Goal: Information Seeking & Learning: Find specific fact

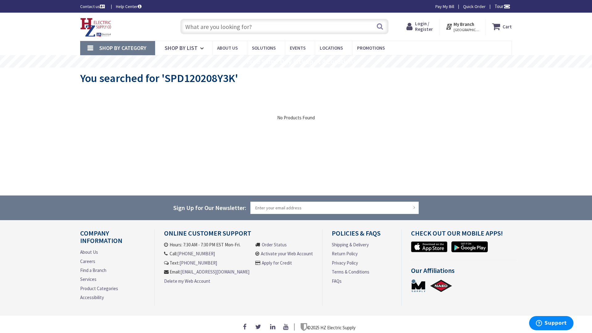
type input "S Ridgeland Ave, Oak Park, IL 60304, USA"
